Goal: Book appointment/travel/reservation

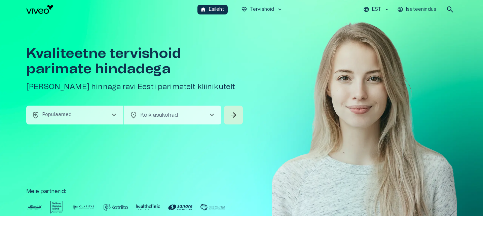
click at [83, 117] on button "health_and_safety Populaarsed chevron_right" at bounding box center [74, 115] width 97 height 19
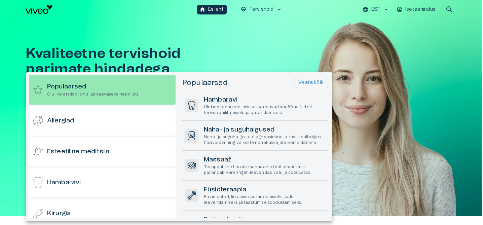
scroll to position [19, 0]
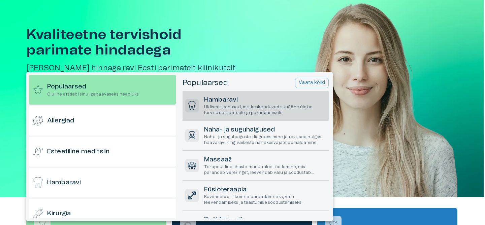
click at [233, 109] on p "Üldised teenused, mis keskenduvad suuõõne üldise tervise säilitamisele ja paran…" at bounding box center [265, 109] width 122 height 11
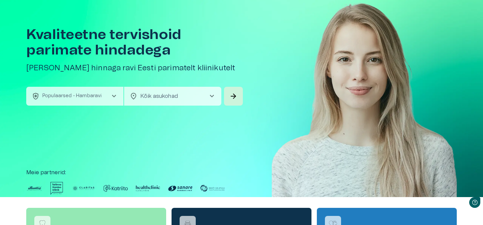
scroll to position [0, 0]
click at [187, 92] on body "Hindame teie privaatsust Kasutame küpsiseid teie sirvimiskogemuse parandamiseks…" at bounding box center [241, 93] width 483 height 225
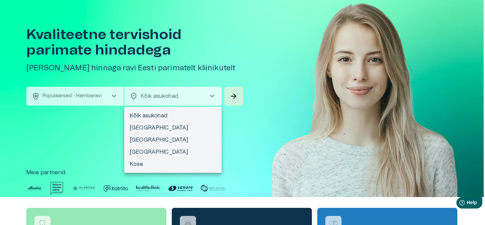
click at [233, 94] on div at bounding box center [242, 112] width 485 height 225
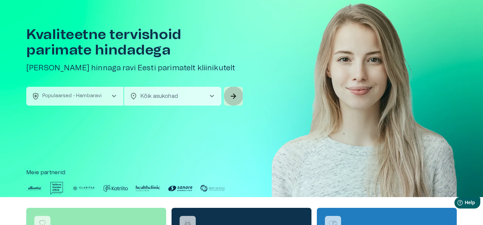
click at [233, 94] on span "arrow_forward" at bounding box center [234, 96] width 8 height 8
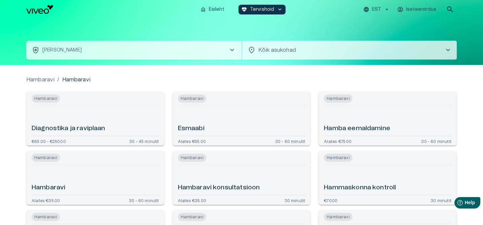
click at [45, 76] on p "Hambaravi" at bounding box center [40, 80] width 28 height 8
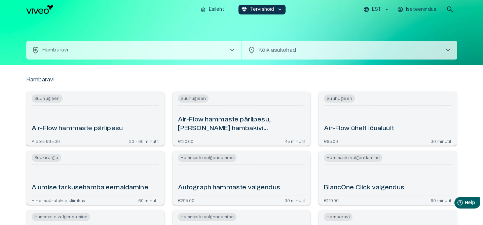
click at [186, 100] on span "Suuhügieen" at bounding box center [193, 99] width 31 height 8
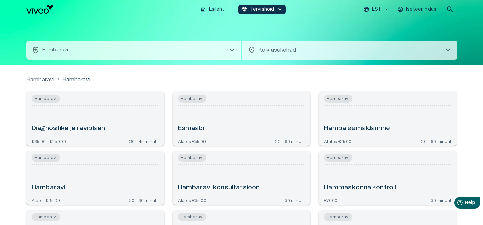
scroll to position [19, 0]
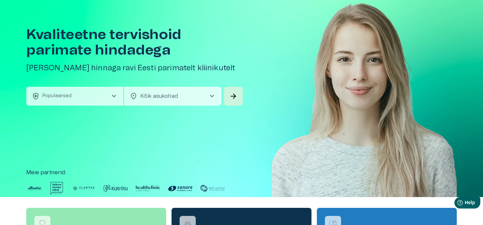
click at [110, 93] on span "chevron_right" at bounding box center [114, 96] width 8 height 8
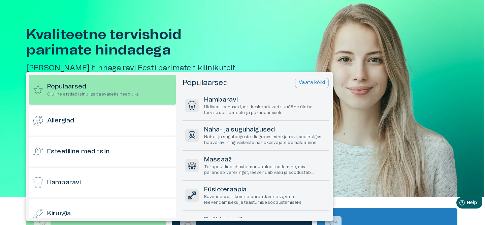
click at [223, 53] on div at bounding box center [242, 112] width 485 height 225
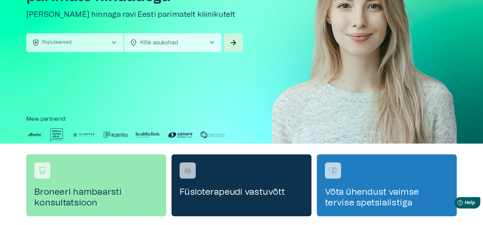
click at [95, 46] on button "health_and_safety Populaarsed chevron_right" at bounding box center [74, 42] width 97 height 19
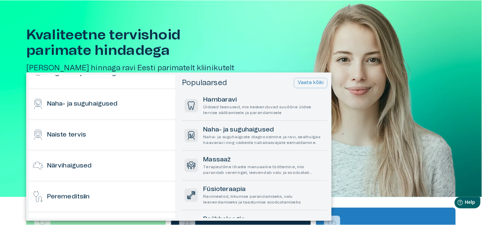
scroll to position [0, 0]
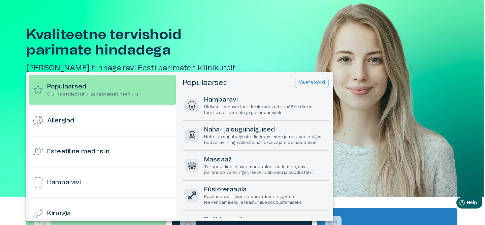
click at [263, 42] on div at bounding box center [242, 112] width 485 height 225
